Goal: Information Seeking & Learning: Learn about a topic

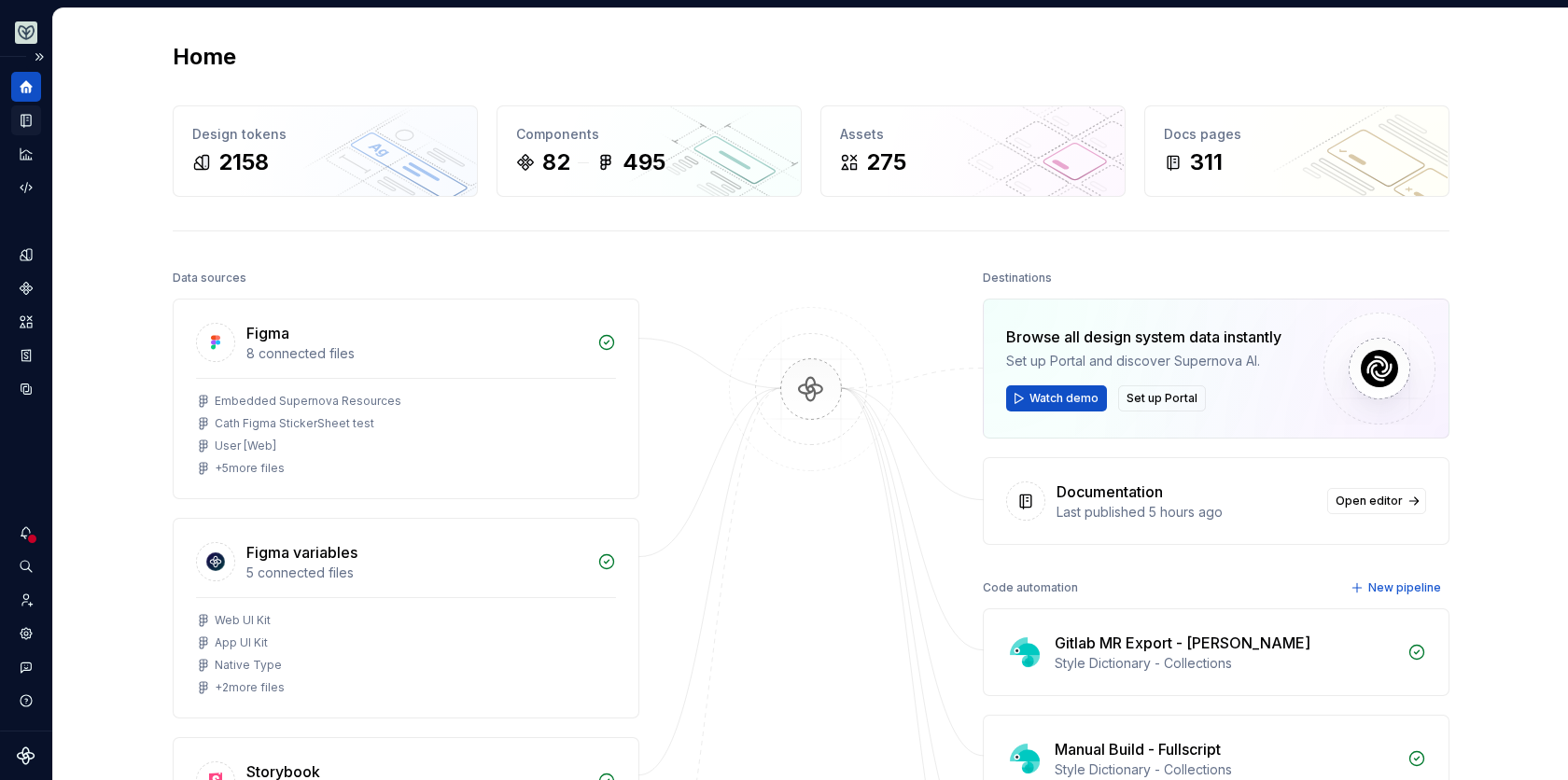
click at [36, 120] on div "Documentation" at bounding box center [26, 120] width 30 height 30
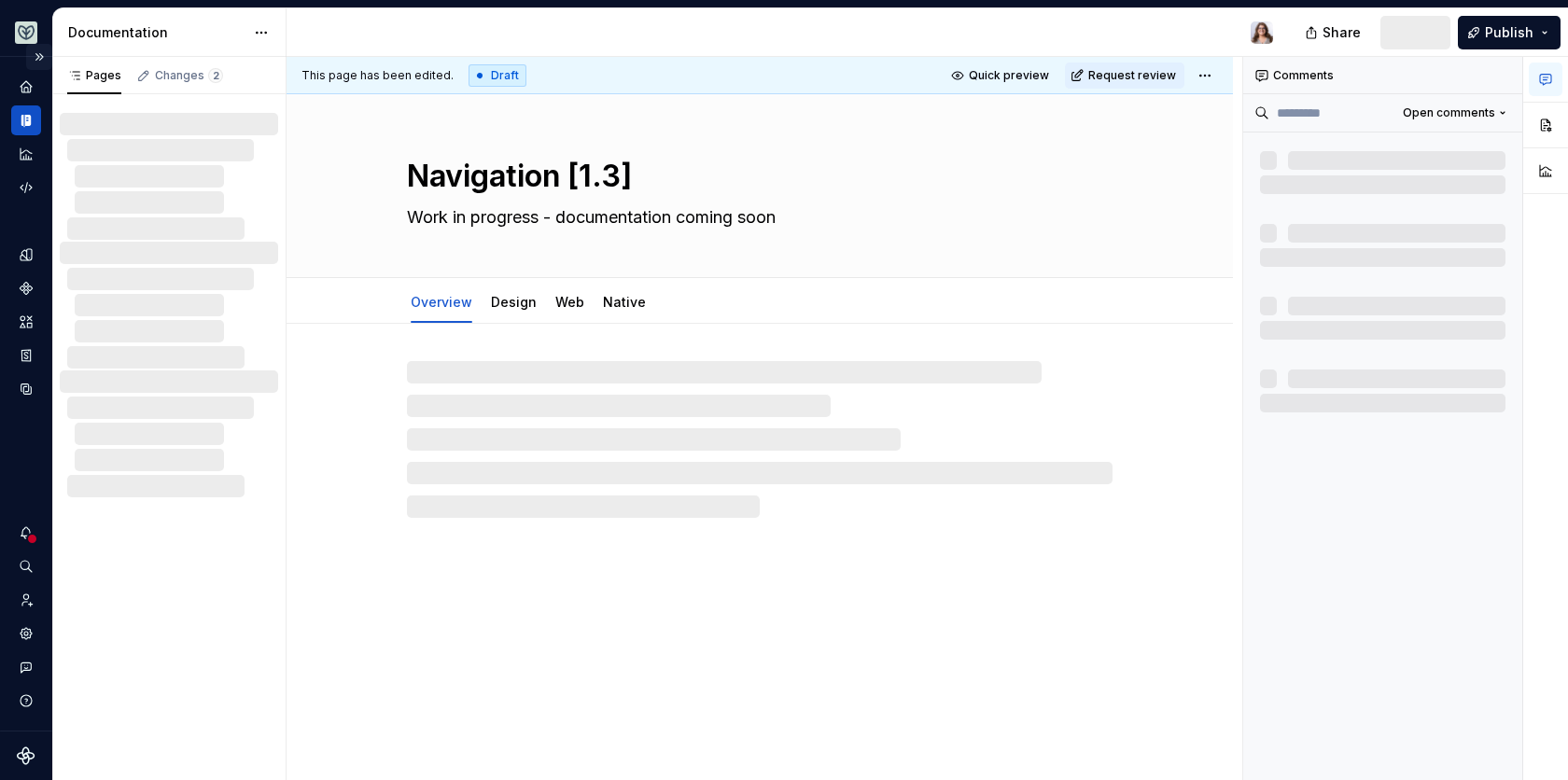
click at [41, 55] on button "Expand sidebar" at bounding box center [39, 56] width 26 height 26
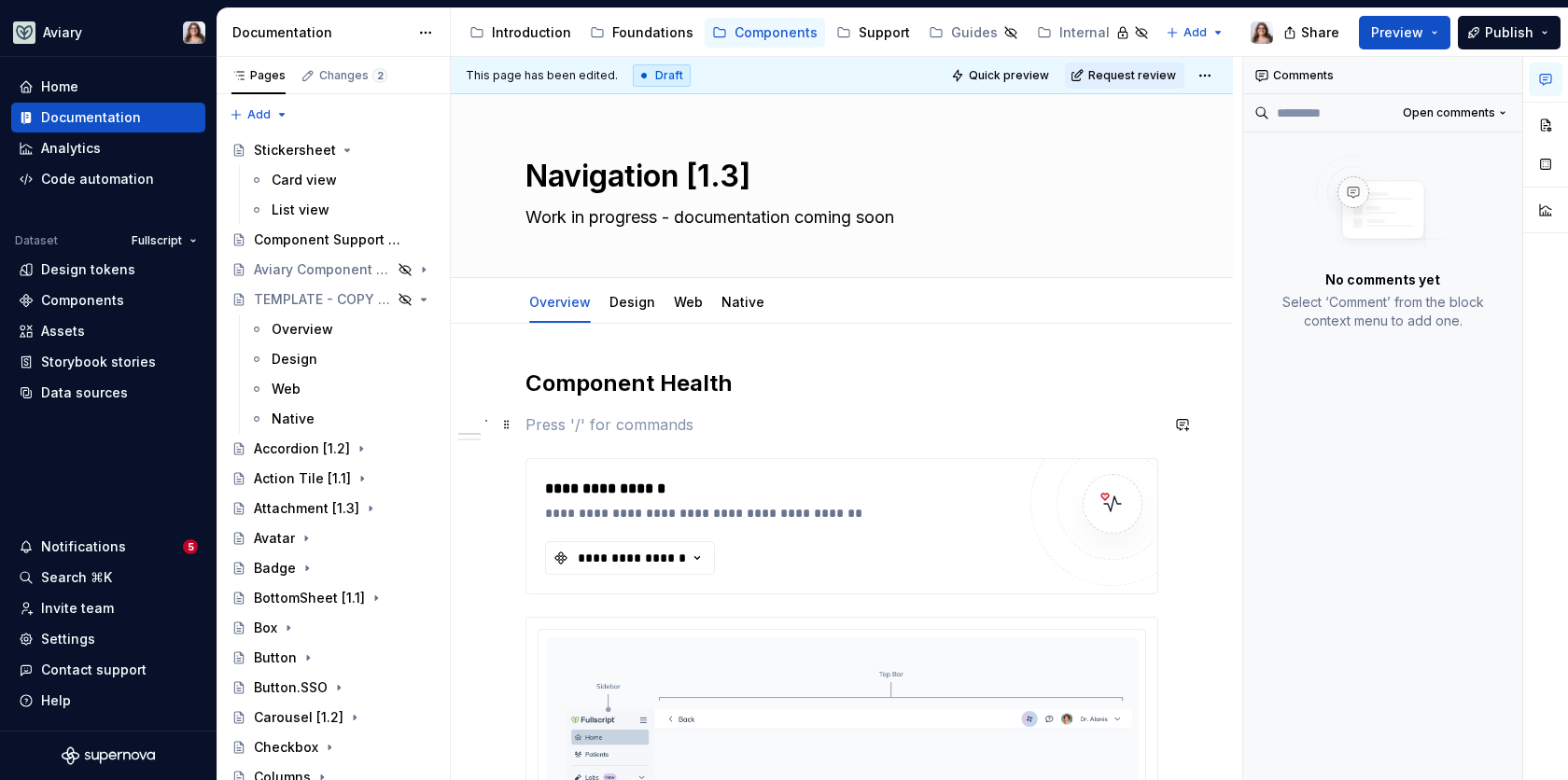
click at [663, 426] on p at bounding box center [841, 425] width 633 height 23
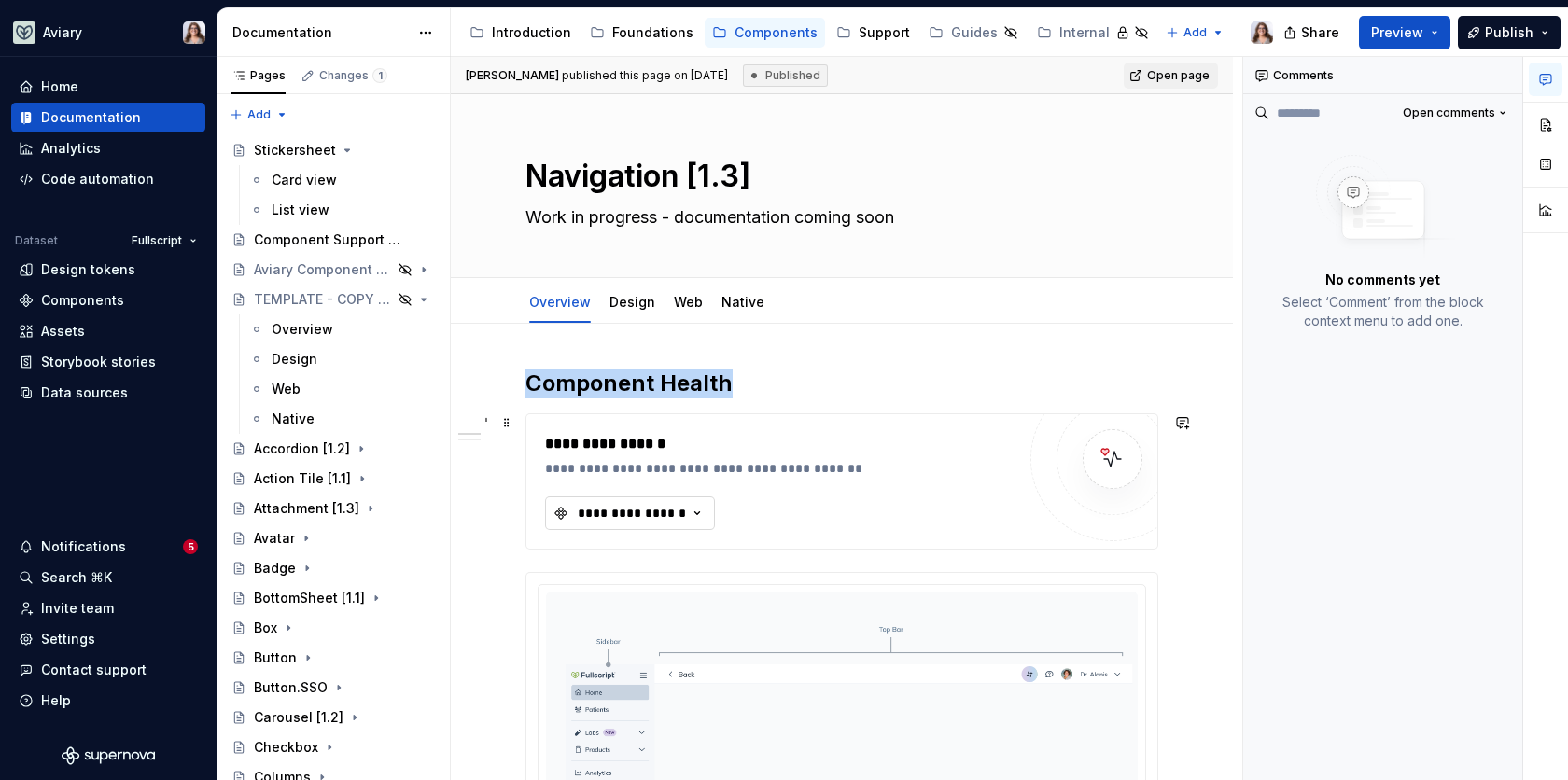
click at [677, 514] on div "**********" at bounding box center [631, 512] width 112 height 19
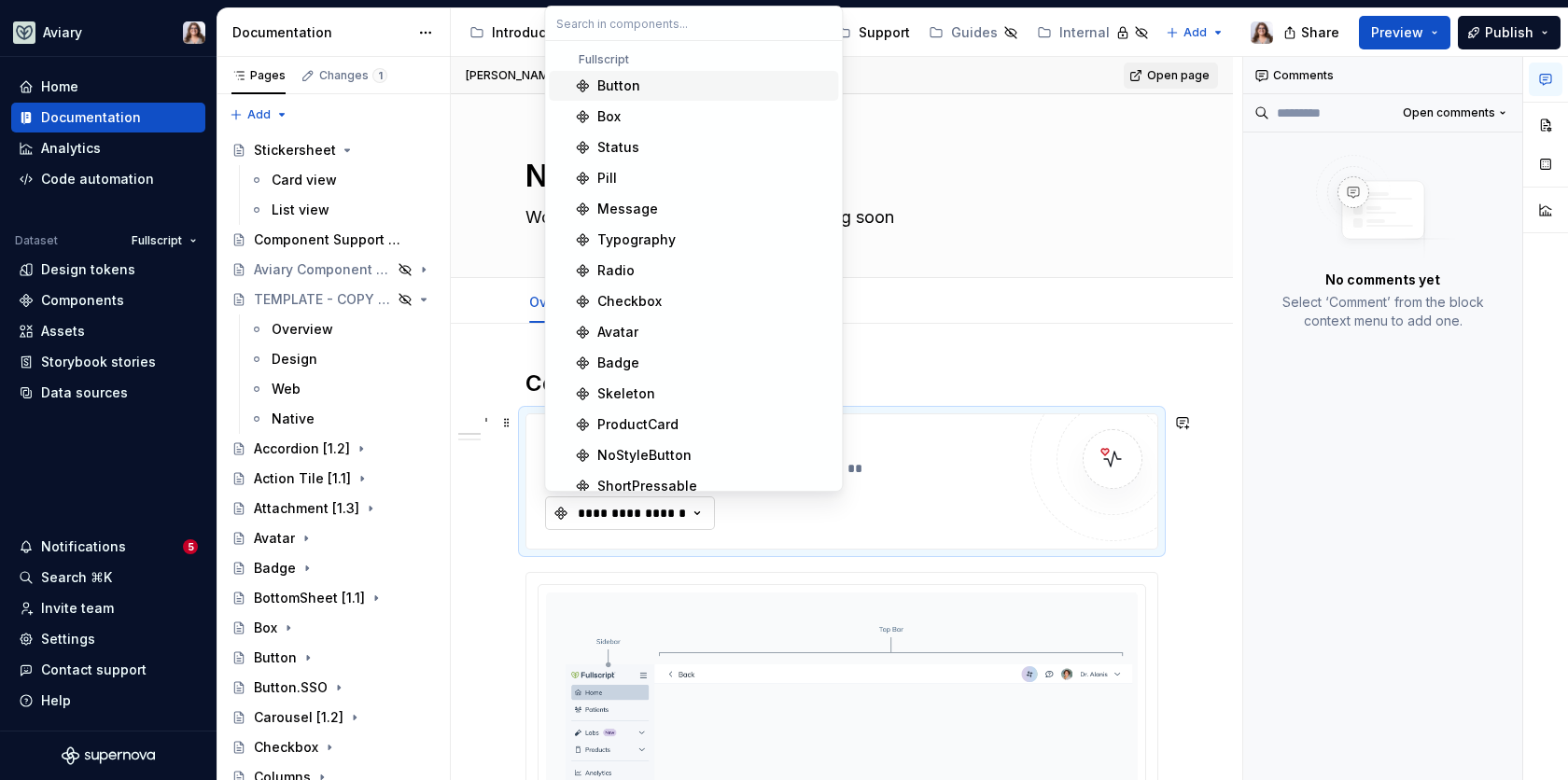
type textarea "*"
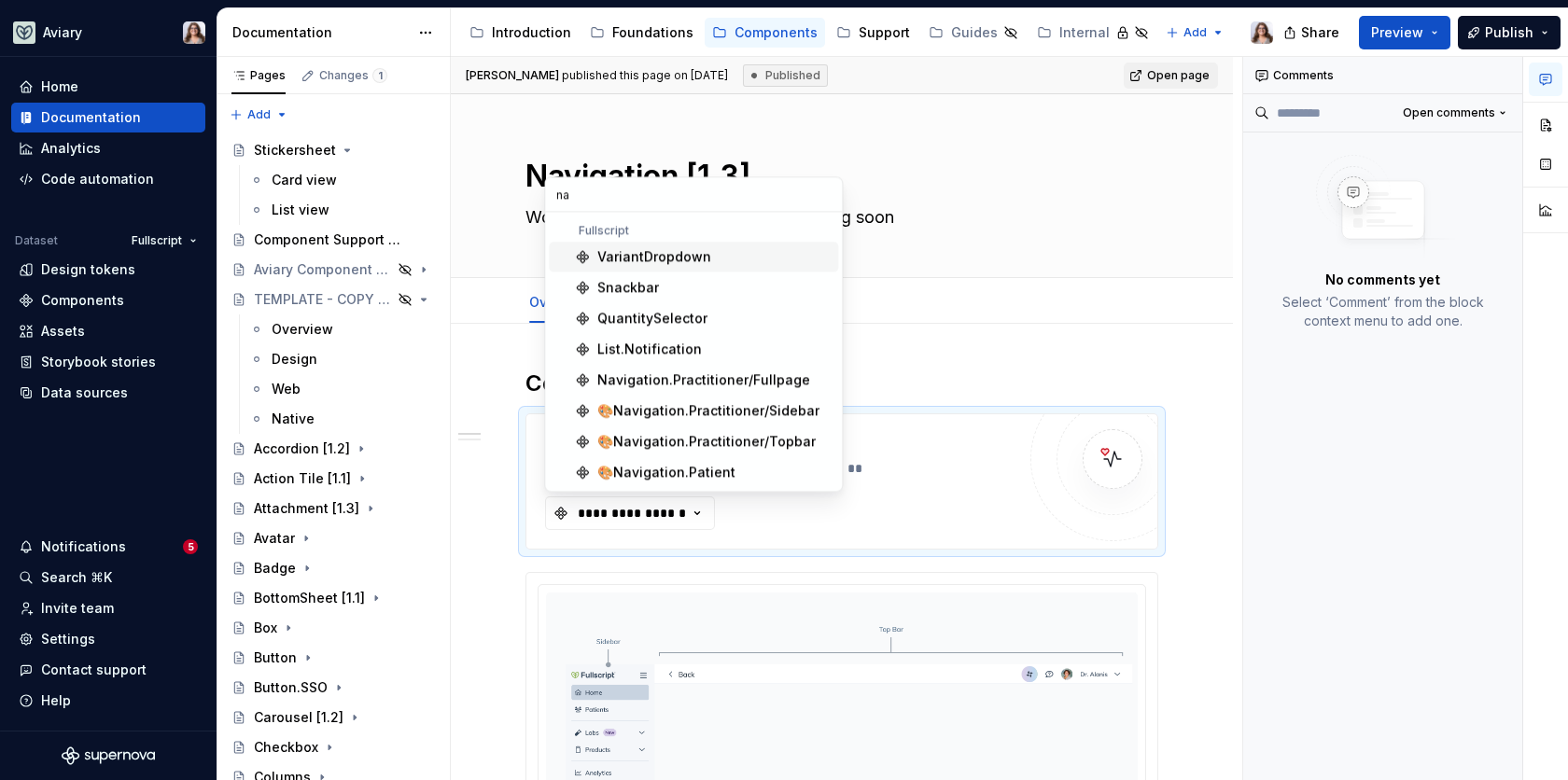
type input "nav"
type textarea "*"
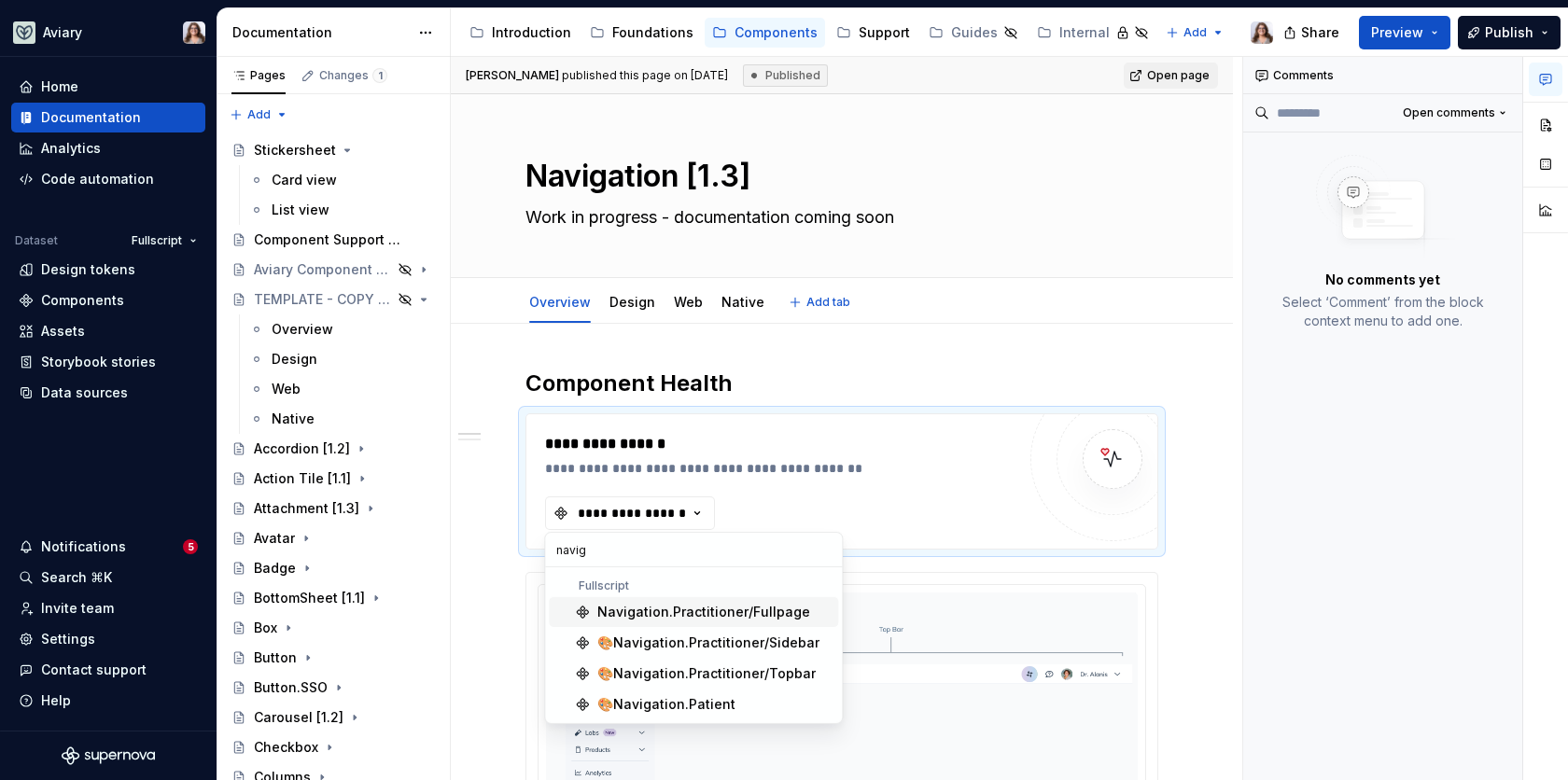
type input "naviga"
type textarea "*"
type input "naviga"
click at [704, 699] on div "🎨Navigation.Patient" at bounding box center [666, 704] width 138 height 19
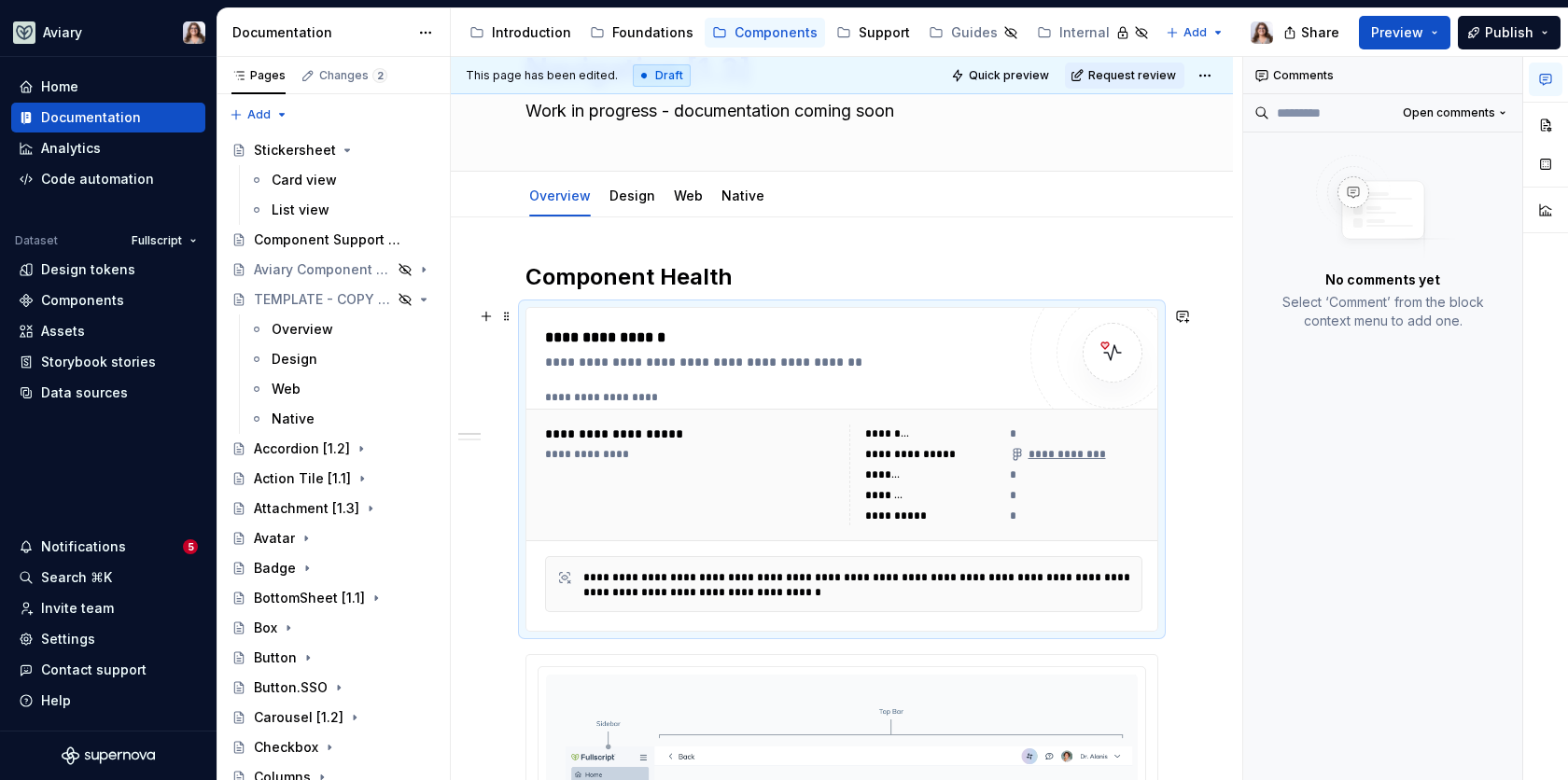
scroll to position [111, 0]
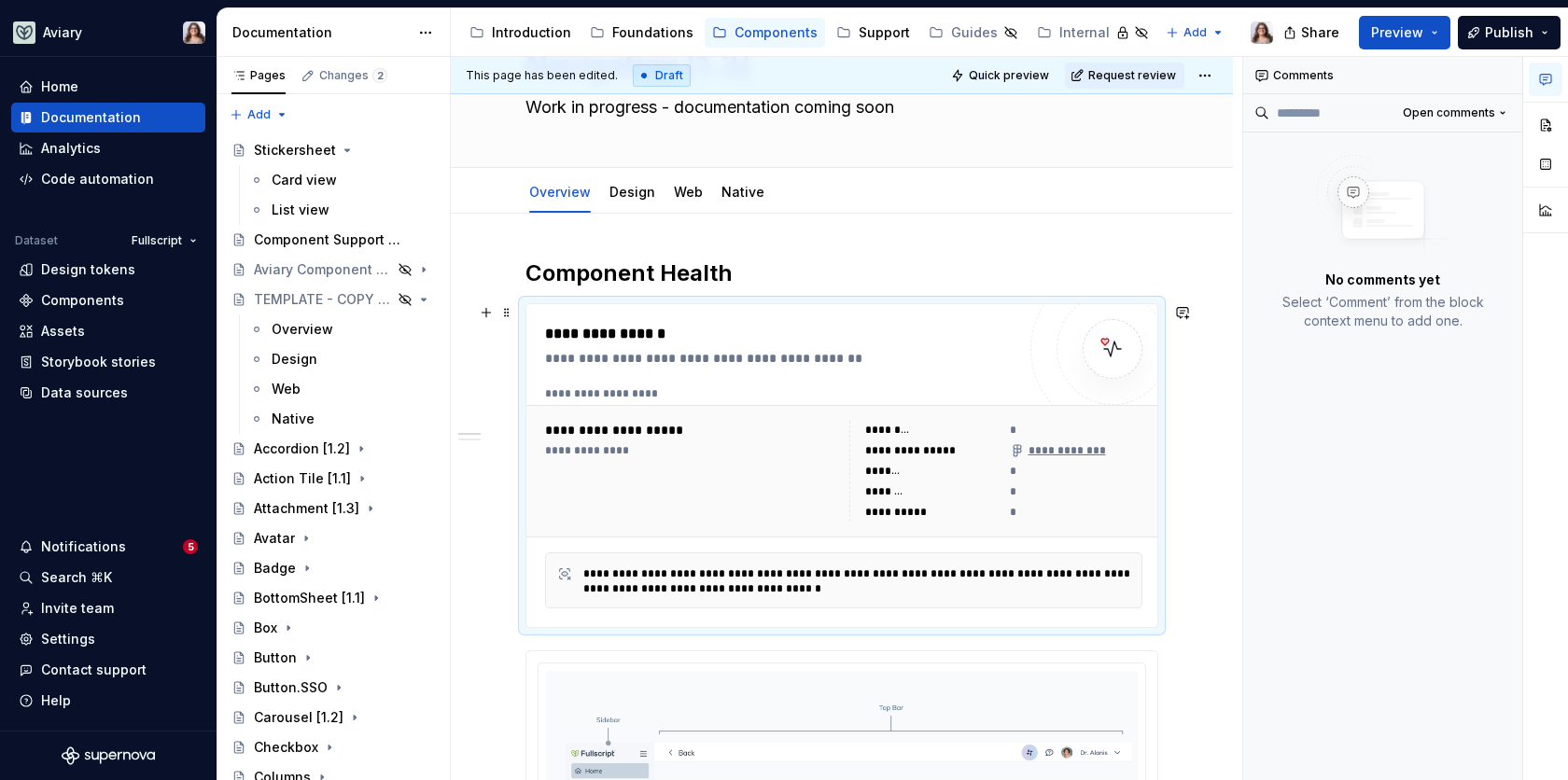
click at [850, 336] on div "**********" at bounding box center [786, 334] width 482 height 23
click at [956, 457] on div "**********" at bounding box center [995, 471] width 293 height 101
click at [965, 358] on div "**********" at bounding box center [786, 357] width 482 height 19
click at [965, 259] on h2 "Component Health" at bounding box center [841, 273] width 633 height 30
click at [935, 341] on div "**********" at bounding box center [786, 334] width 482 height 23
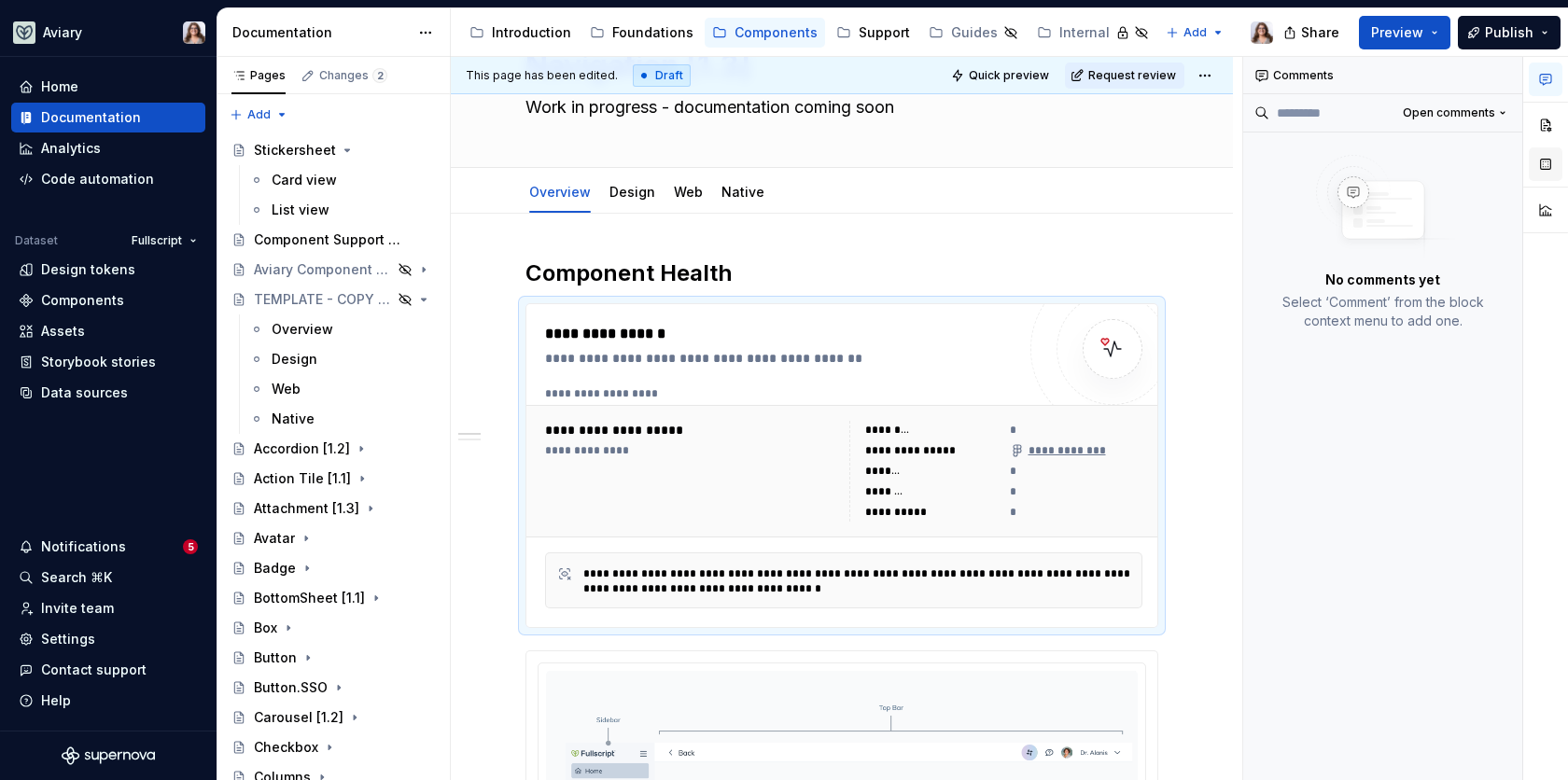
click at [1550, 161] on button "button" at bounding box center [1545, 164] width 34 height 34
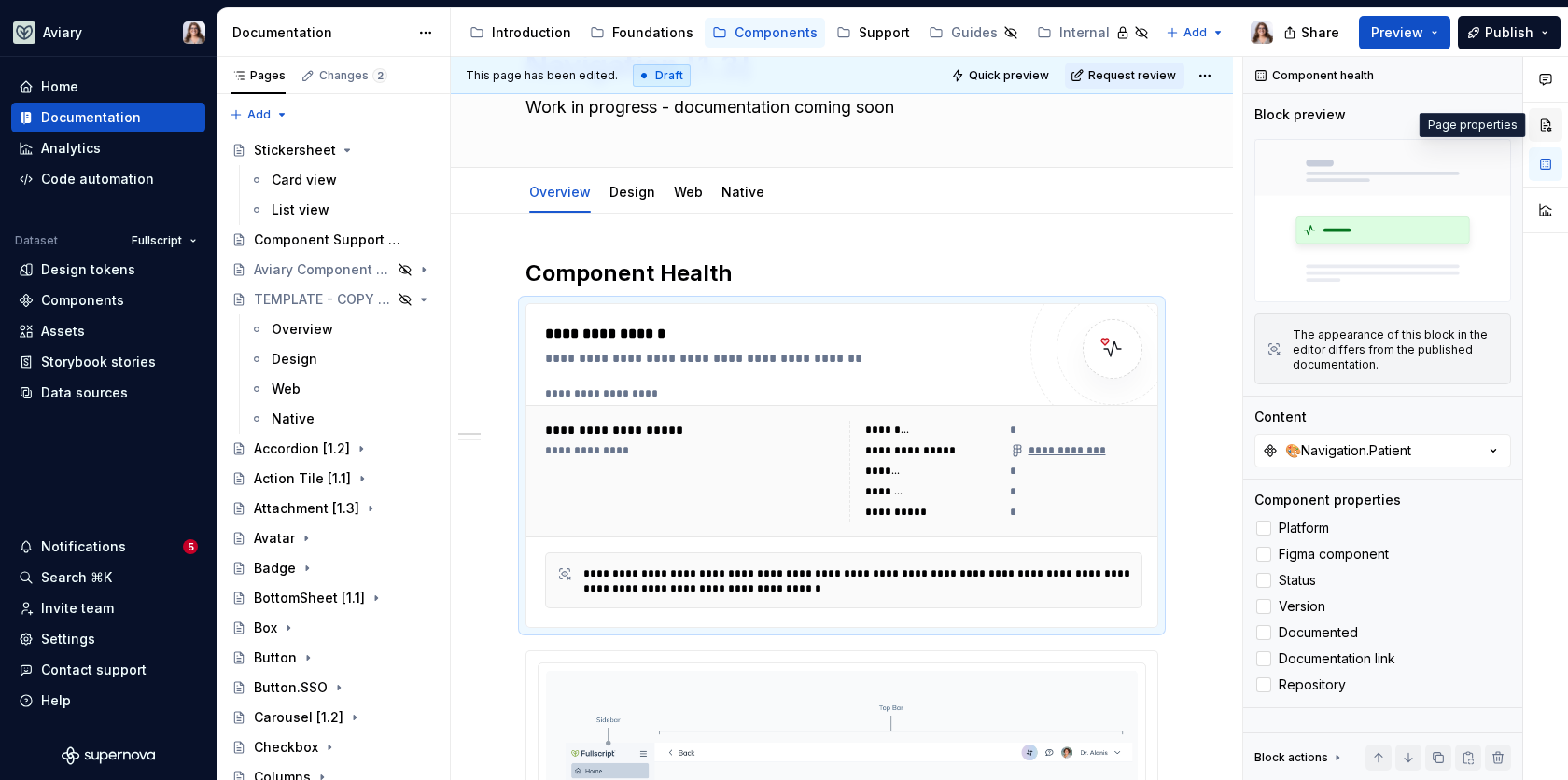
click at [1545, 127] on button "button" at bounding box center [1545, 125] width 34 height 34
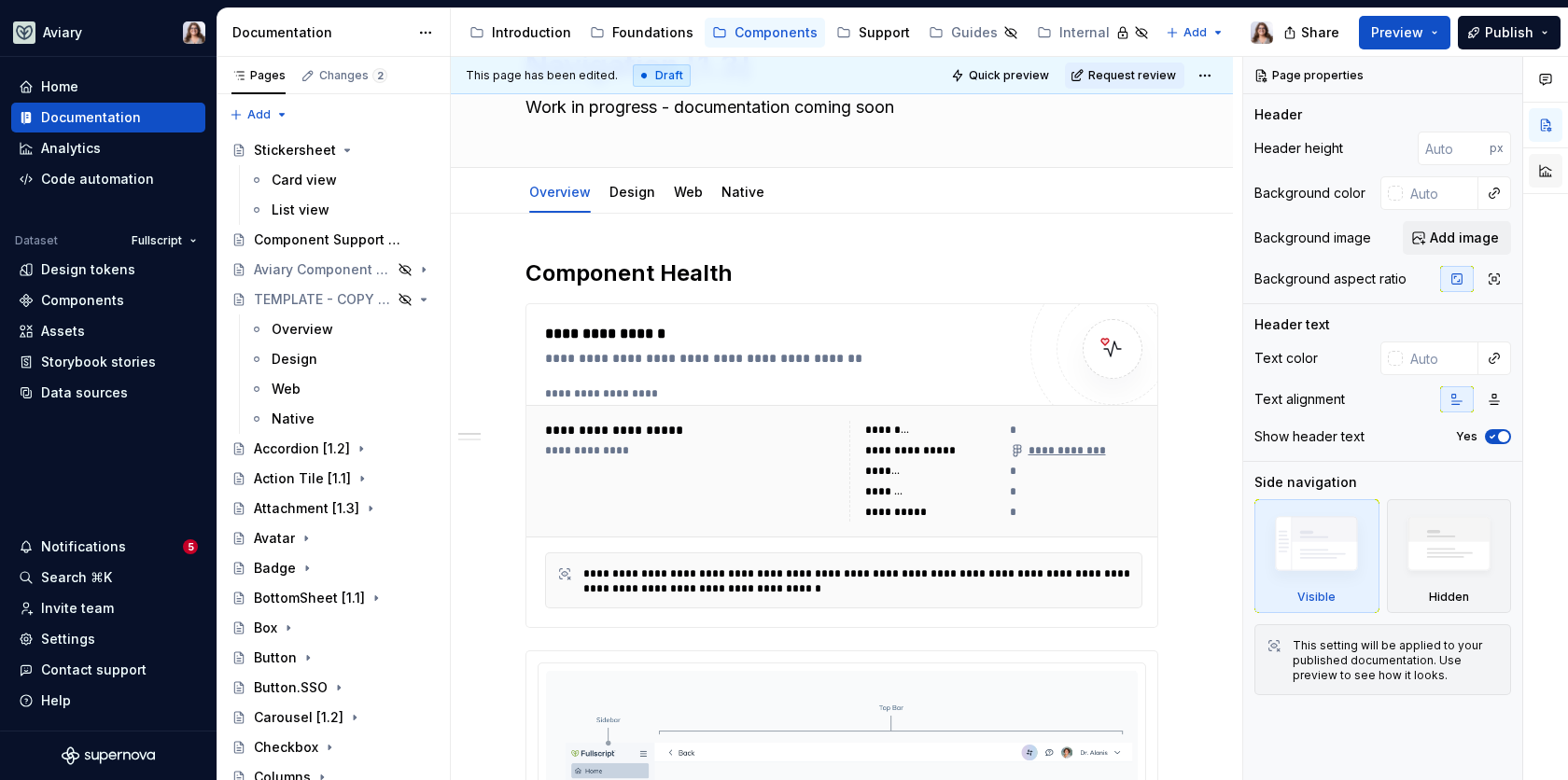
click at [1544, 162] on button "button" at bounding box center [1545, 171] width 34 height 34
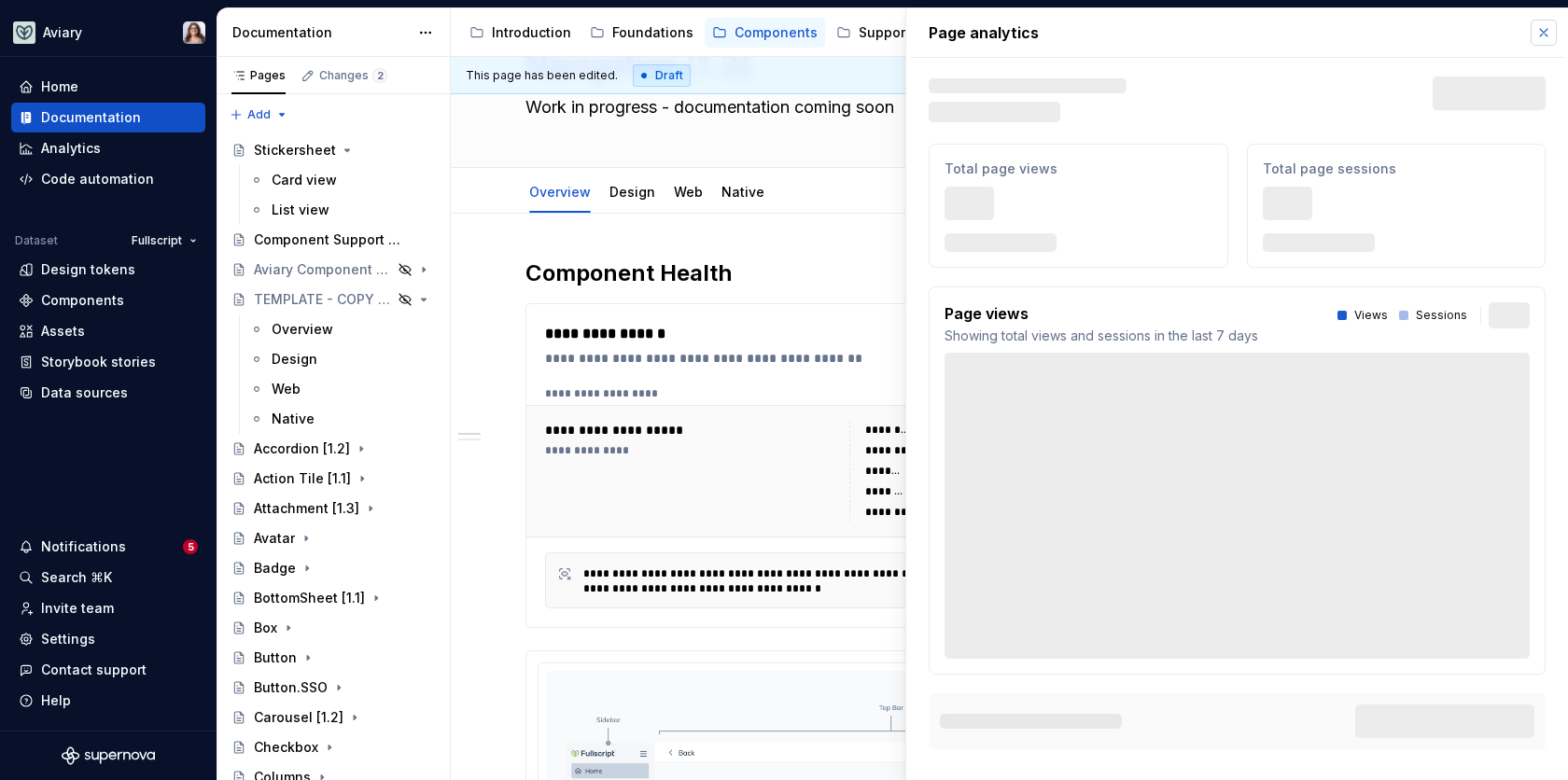
click at [1540, 35] on button "button" at bounding box center [1543, 33] width 26 height 26
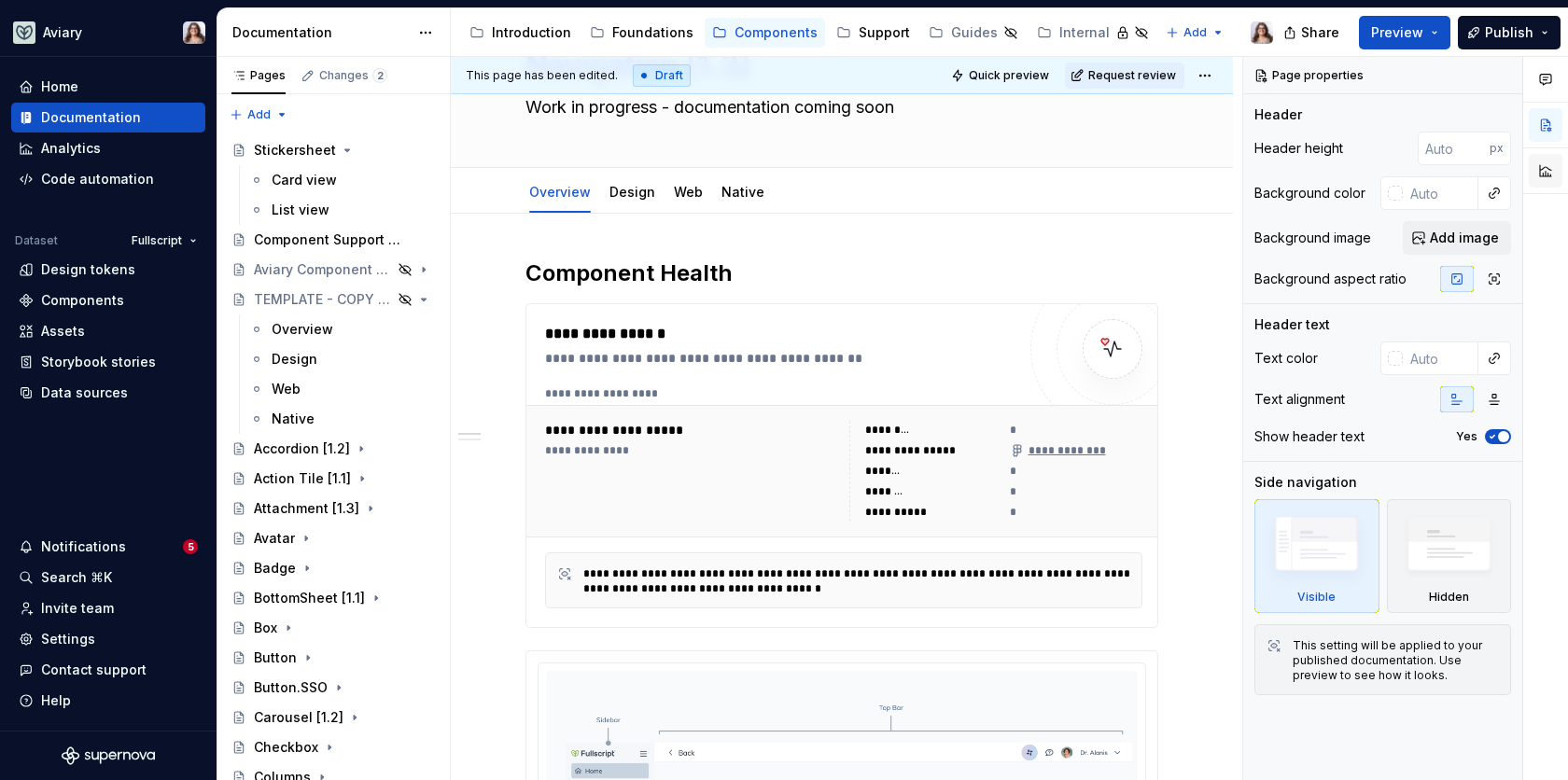
click at [1549, 167] on button "button" at bounding box center [1545, 171] width 34 height 34
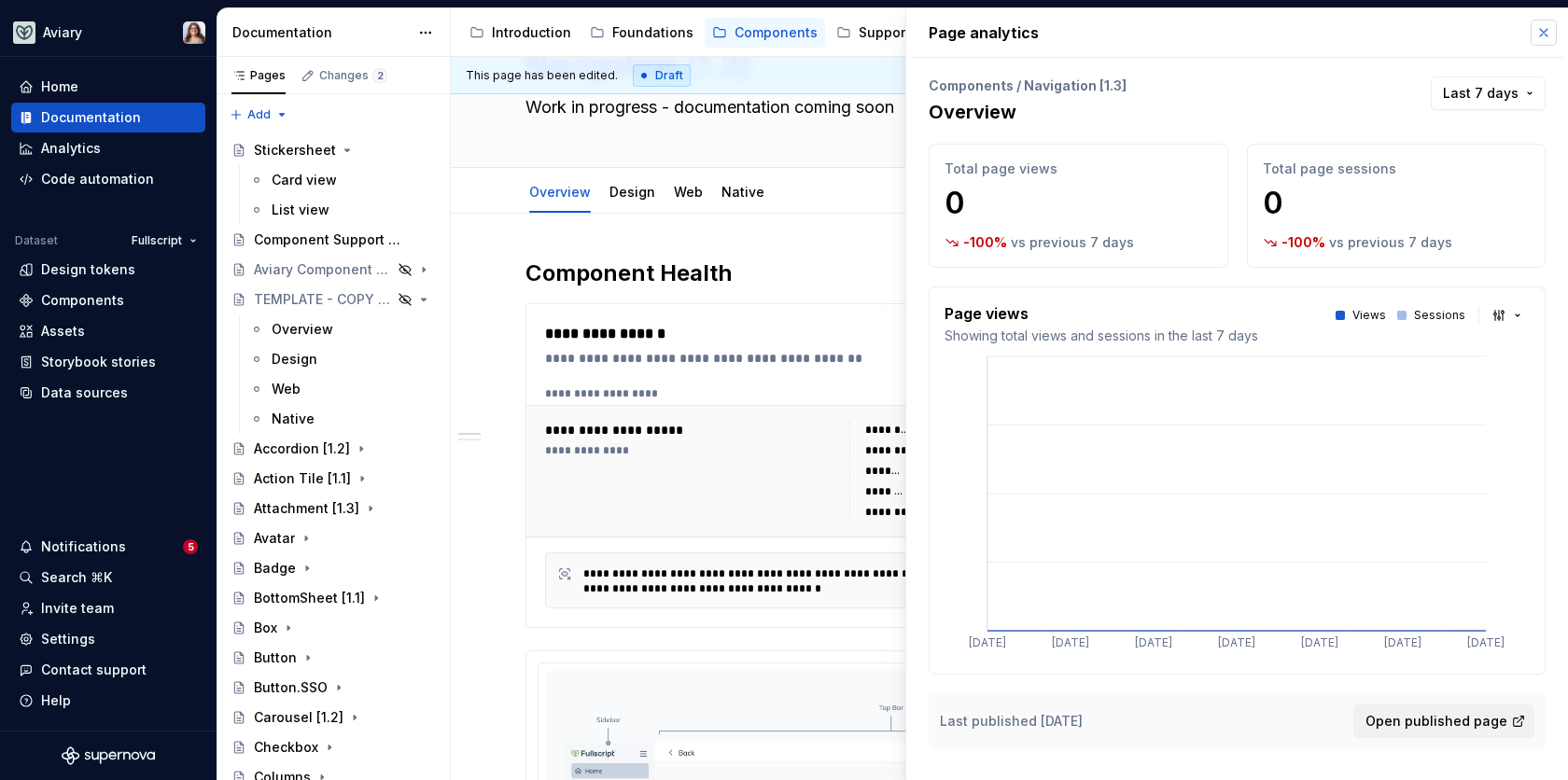
click at [1539, 31] on button "button" at bounding box center [1543, 33] width 26 height 26
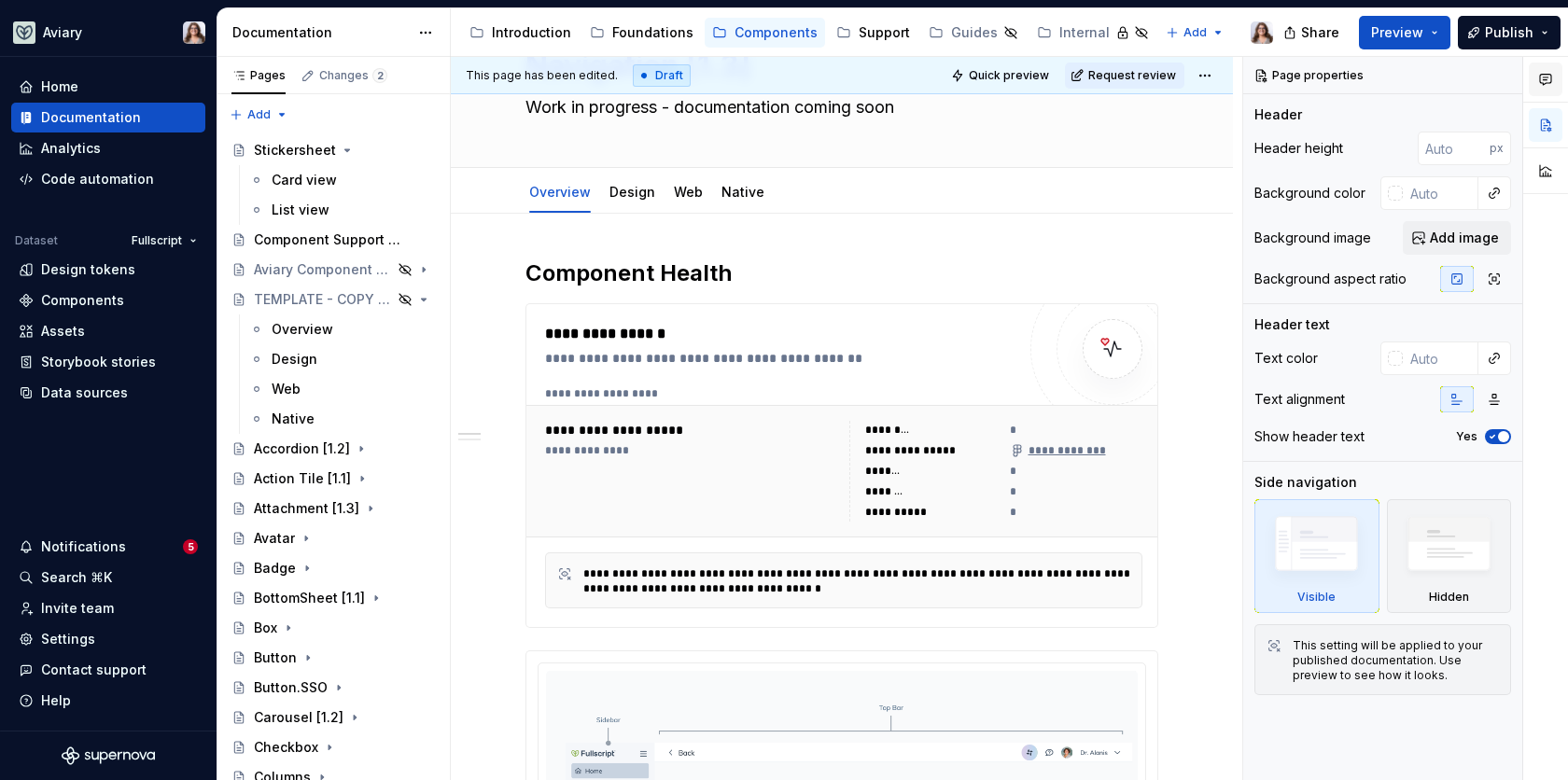
click at [1545, 75] on icon "button" at bounding box center [1545, 79] width 15 height 15
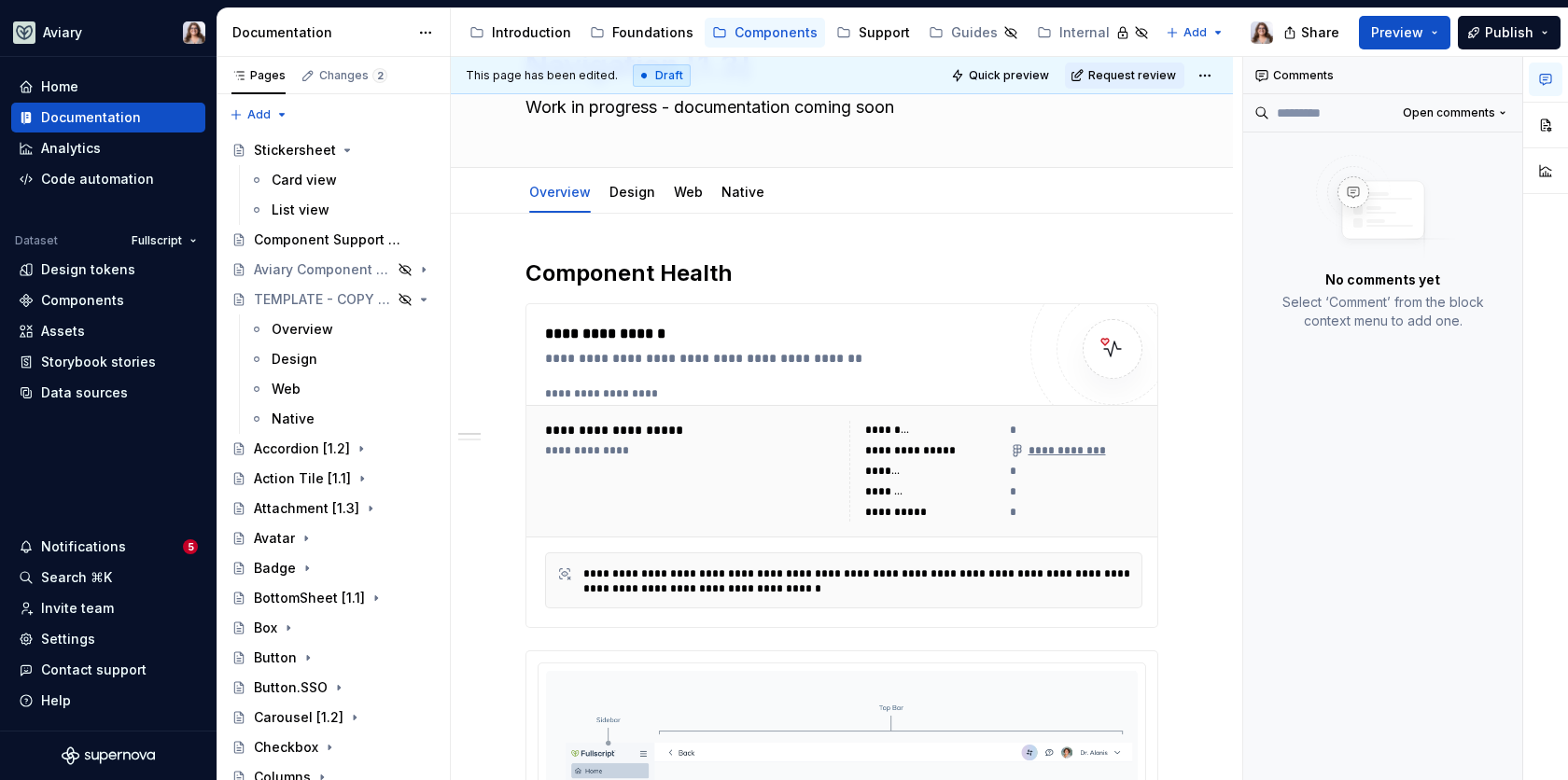
click at [1545, 75] on icon "button" at bounding box center [1545, 79] width 15 height 15
click at [1544, 121] on button "button" at bounding box center [1545, 125] width 34 height 34
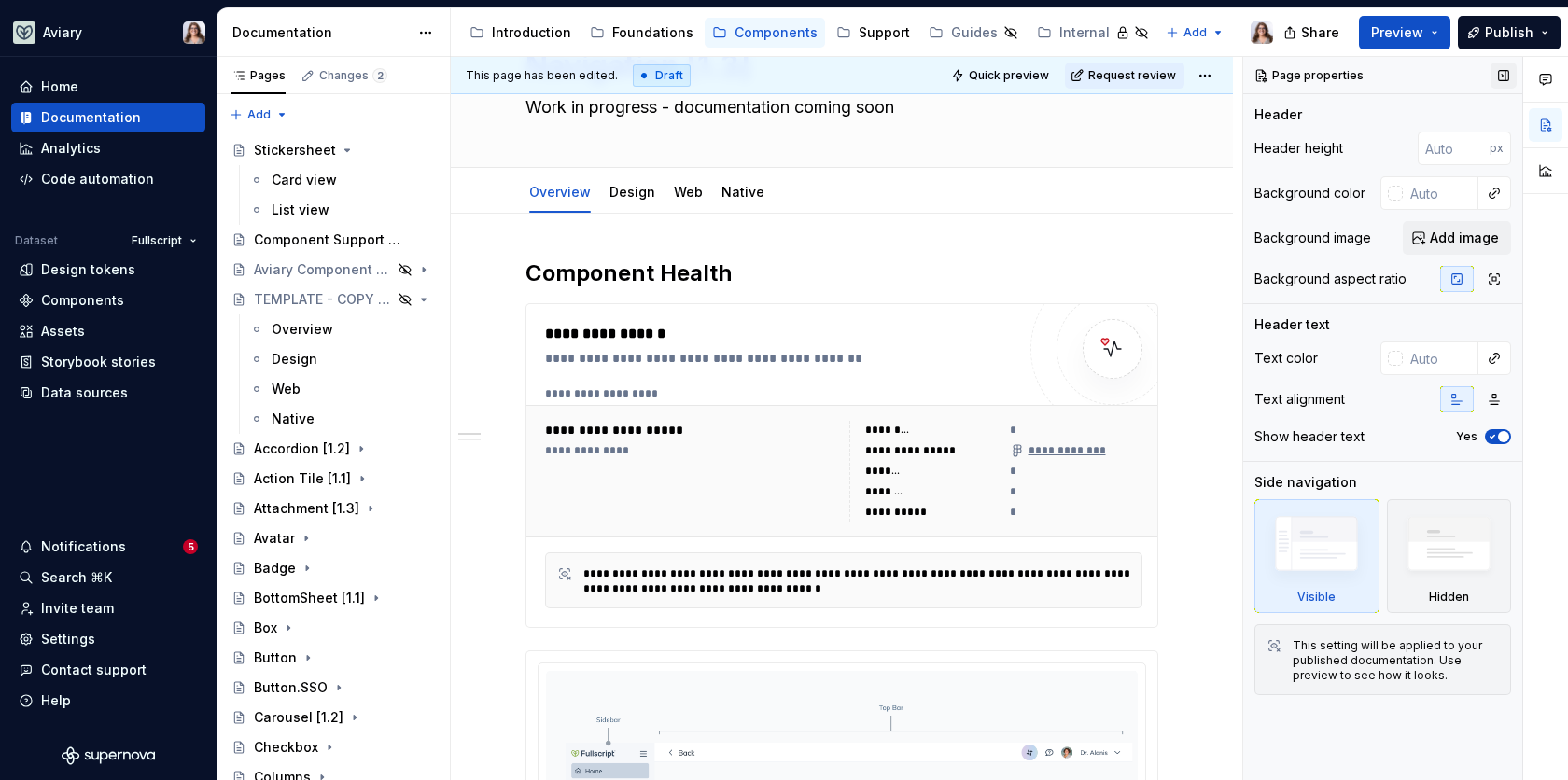
click at [1501, 76] on button "button" at bounding box center [1503, 75] width 26 height 26
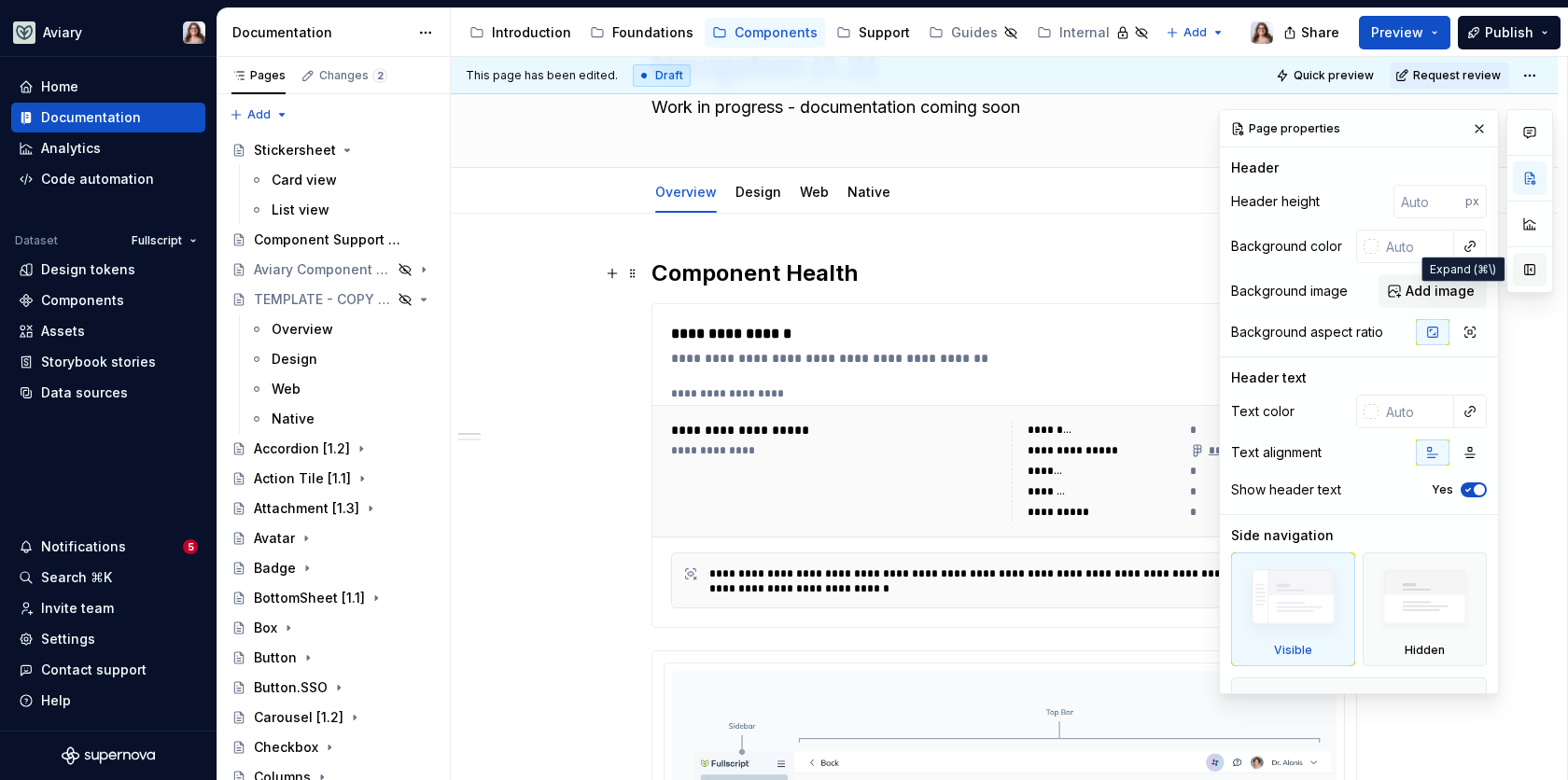
click at [1528, 266] on button "button" at bounding box center [1529, 270] width 34 height 34
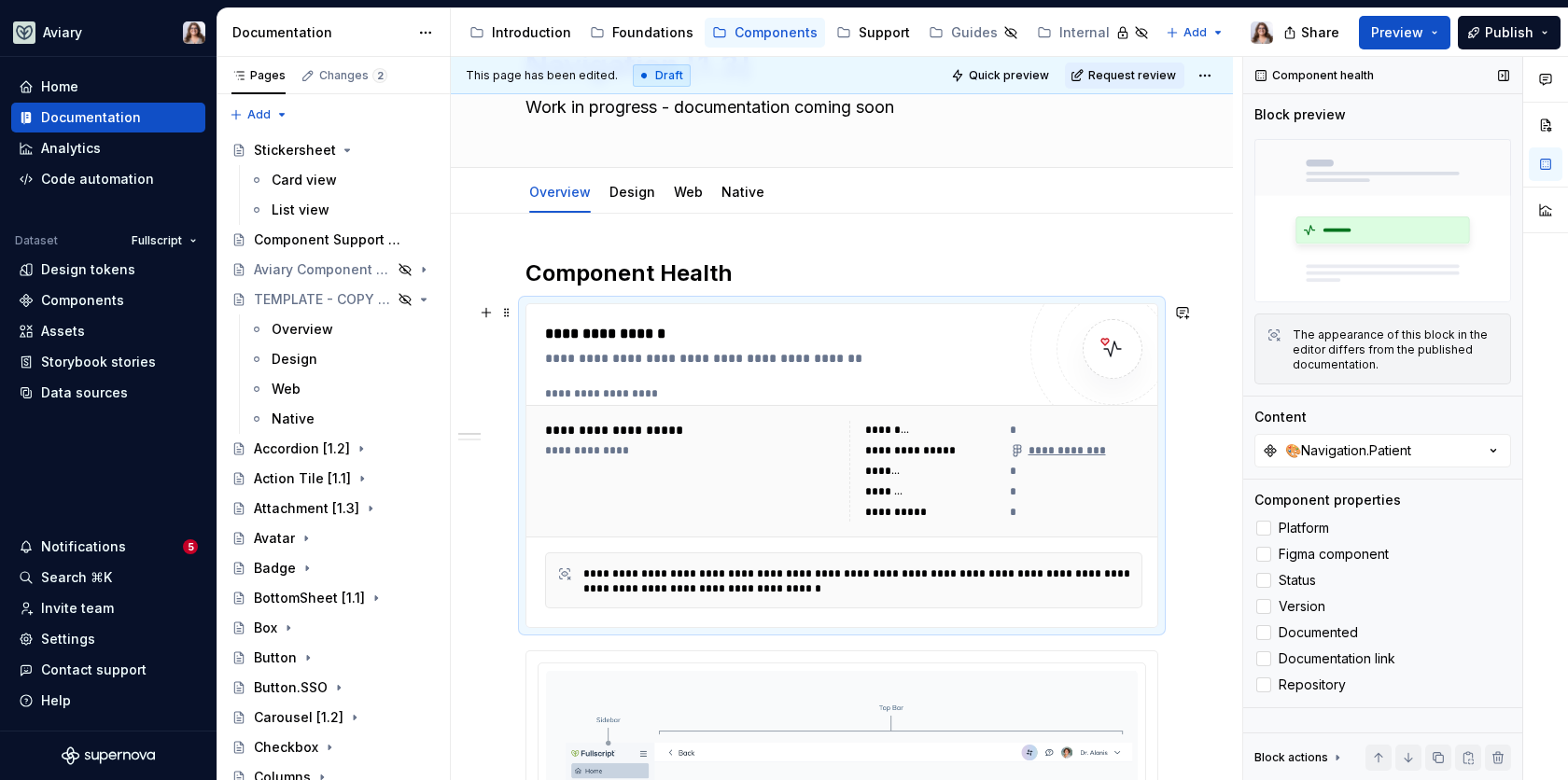
click at [924, 435] on div "********" at bounding box center [931, 429] width 133 height 19
click at [1270, 550] on div at bounding box center [1263, 554] width 15 height 15
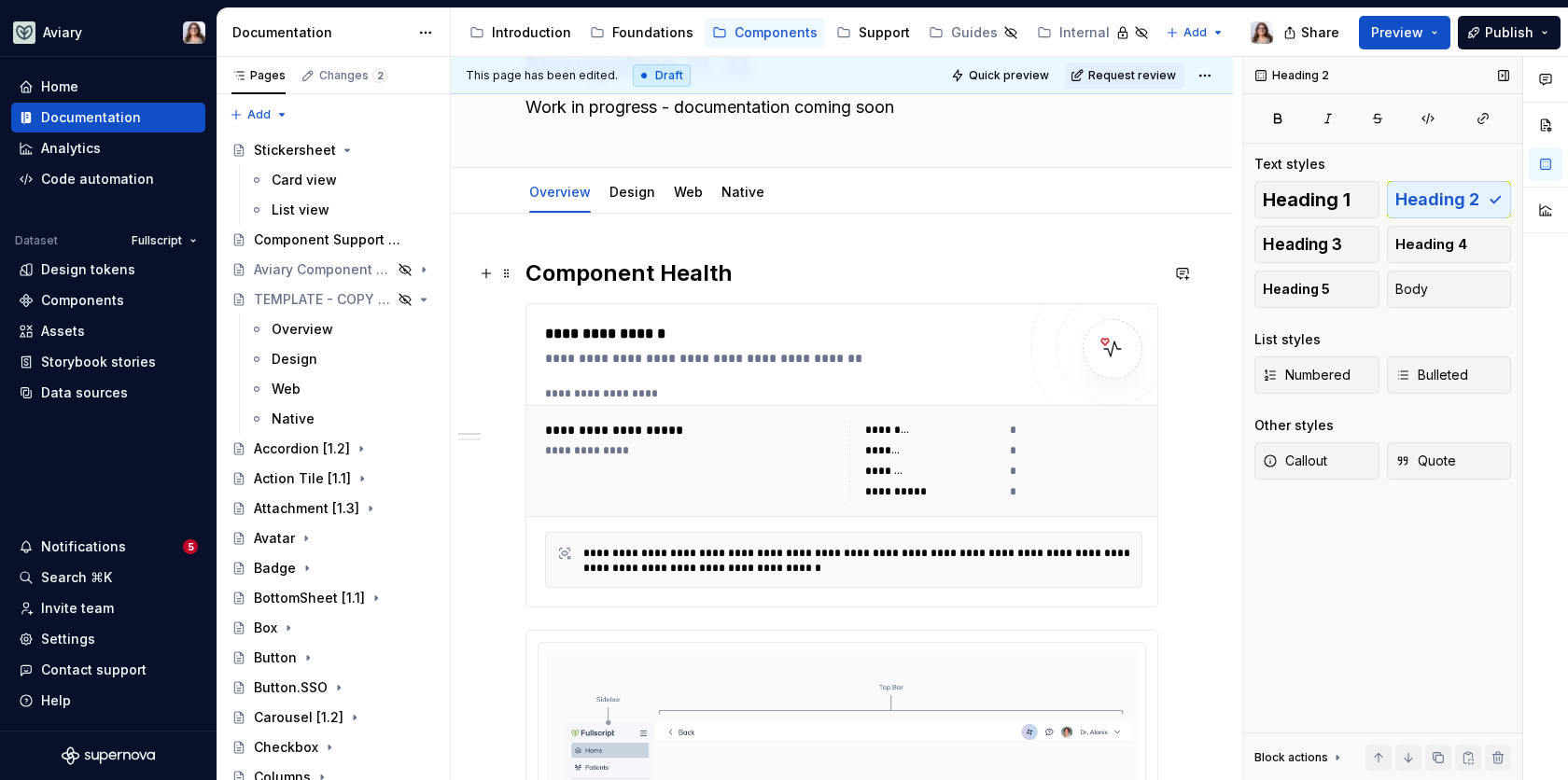
click at [752, 275] on h2 "Component Health" at bounding box center [841, 273] width 633 height 30
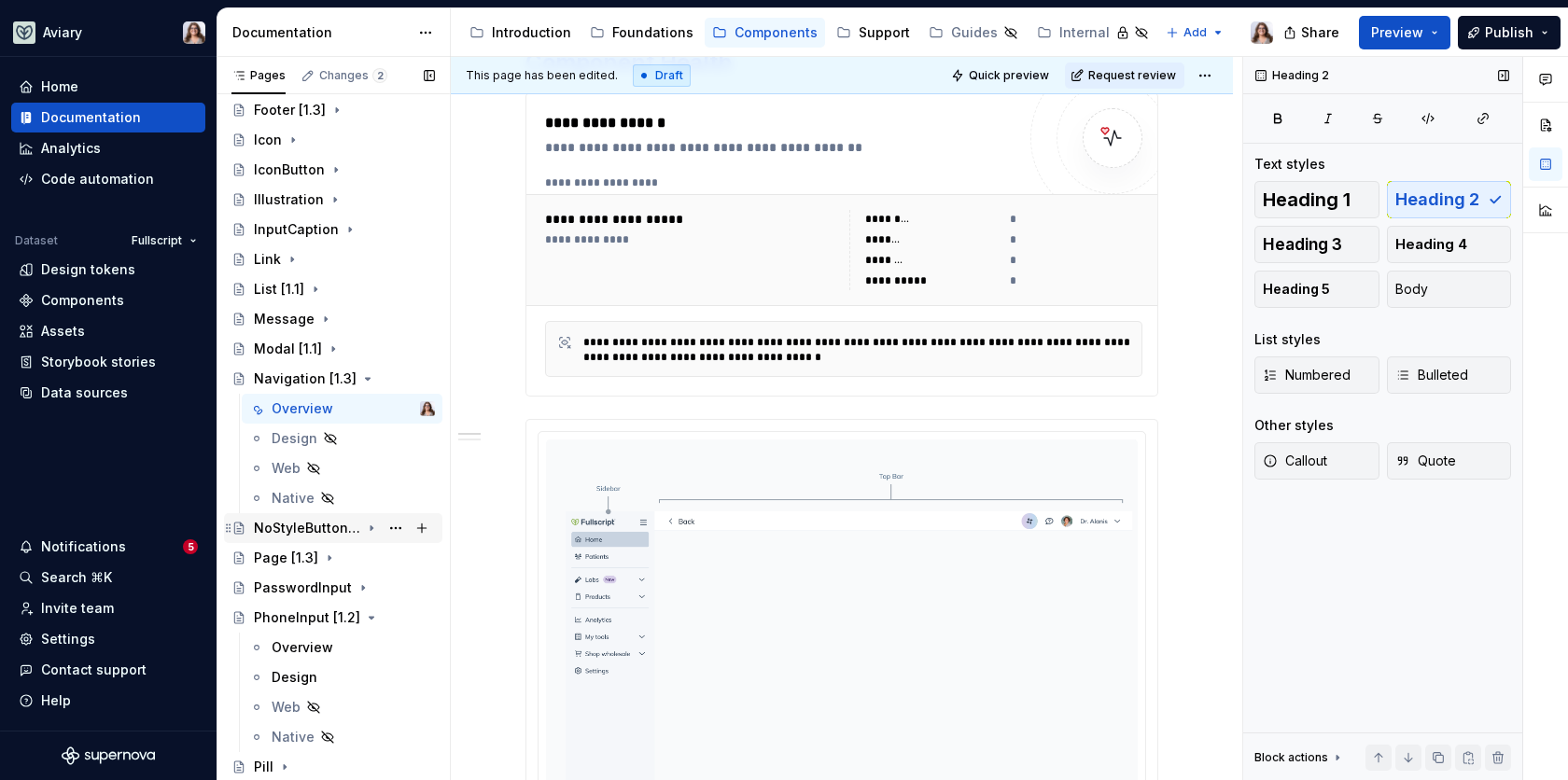
scroll to position [1948, 0]
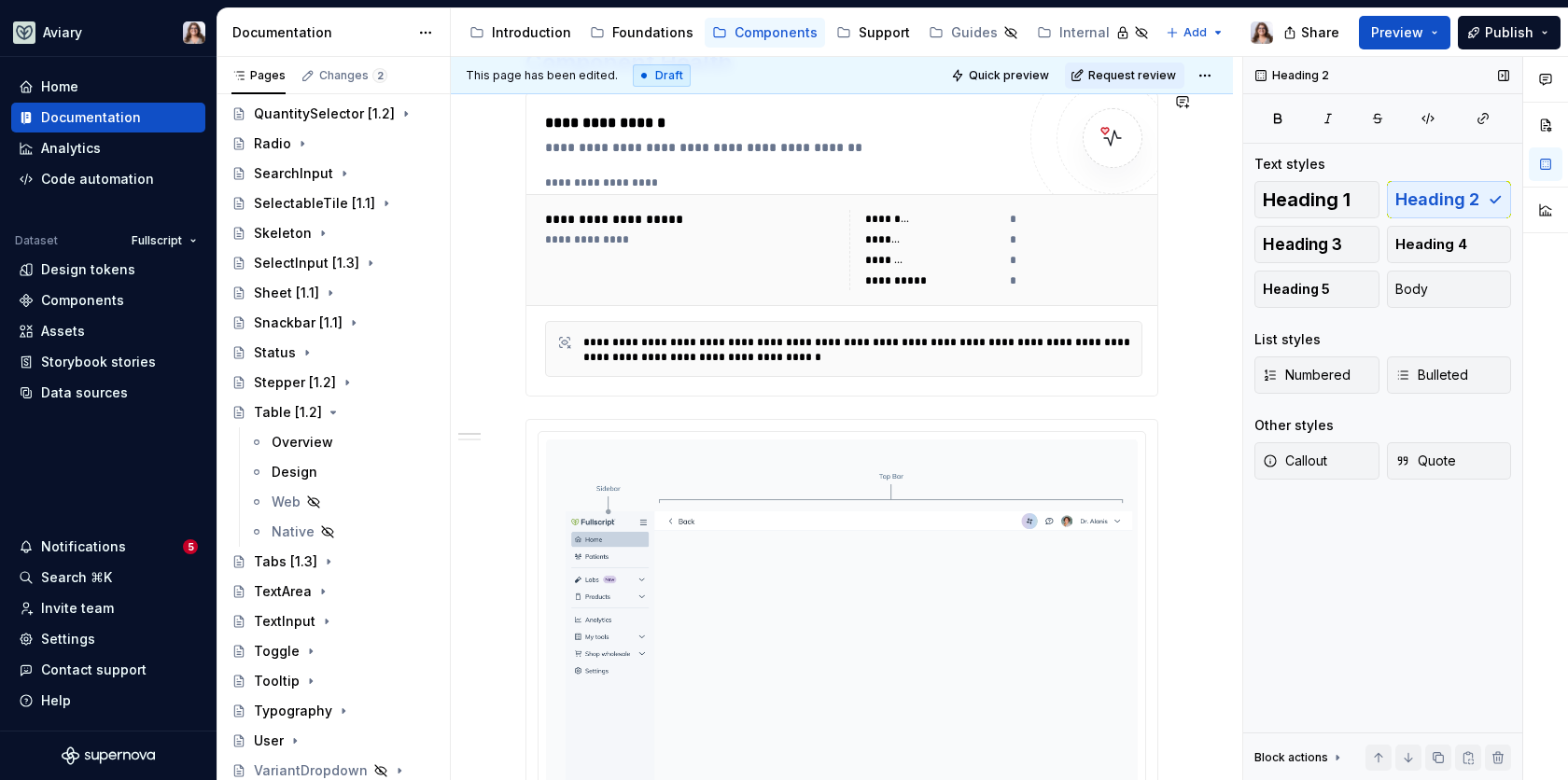
type textarea "*"
